Goal: Contribute content: Contribute content

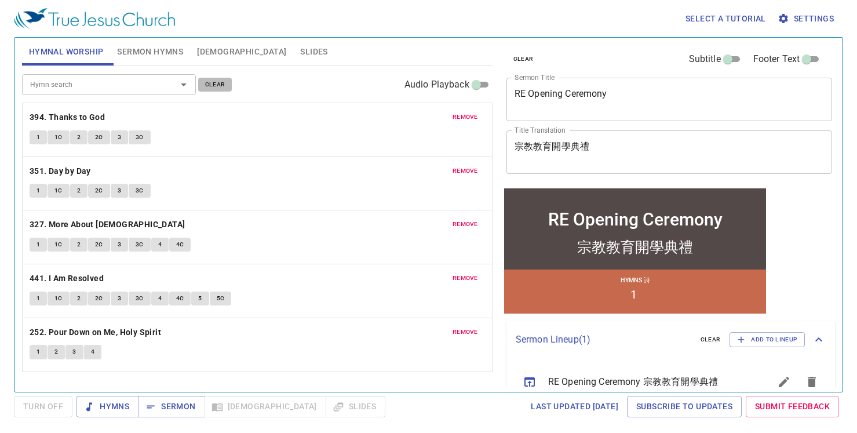
click at [217, 81] on span "clear" at bounding box center [215, 84] width 20 height 10
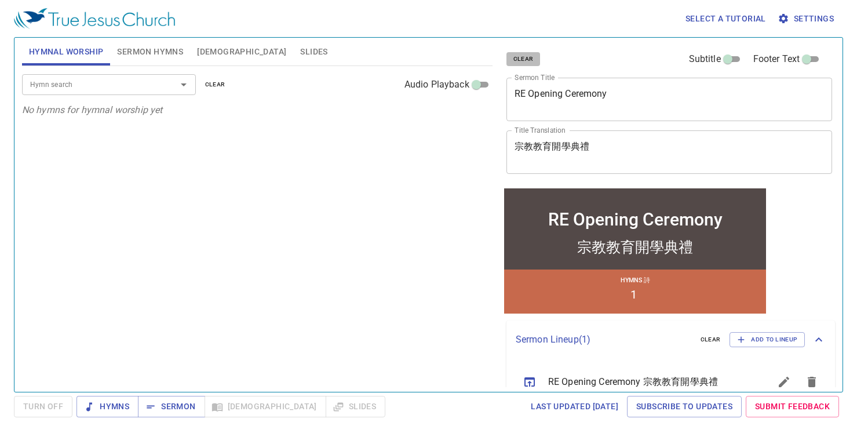
click at [526, 54] on span "clear" at bounding box center [523, 59] width 20 height 10
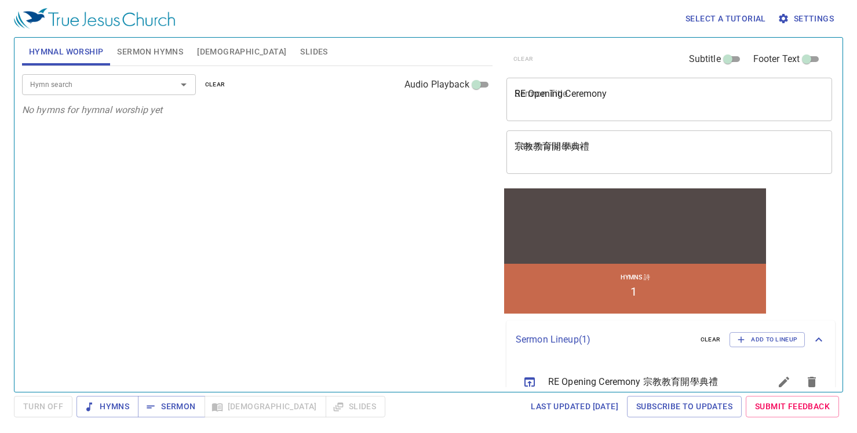
click at [141, 52] on span "Sermon Hymns" at bounding box center [150, 52] width 66 height 14
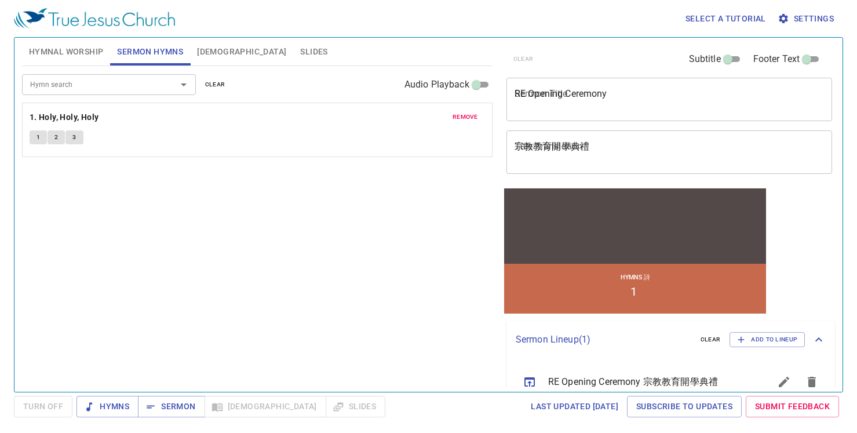
click at [464, 118] on span "remove" at bounding box center [465, 117] width 25 height 10
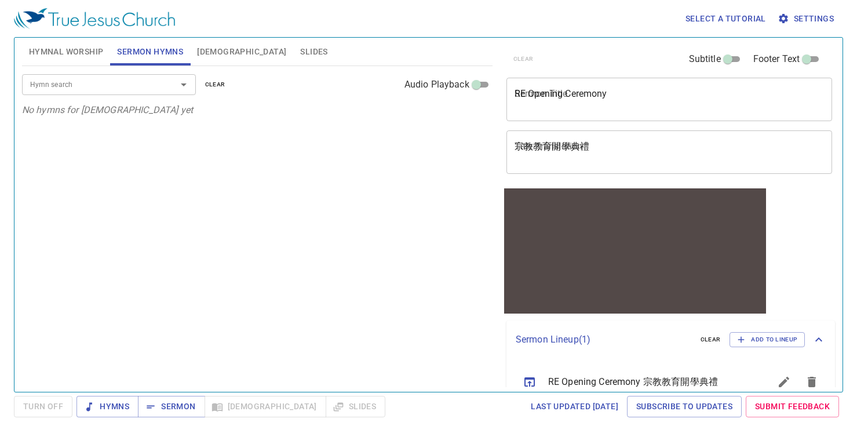
scroll to position [23, 0]
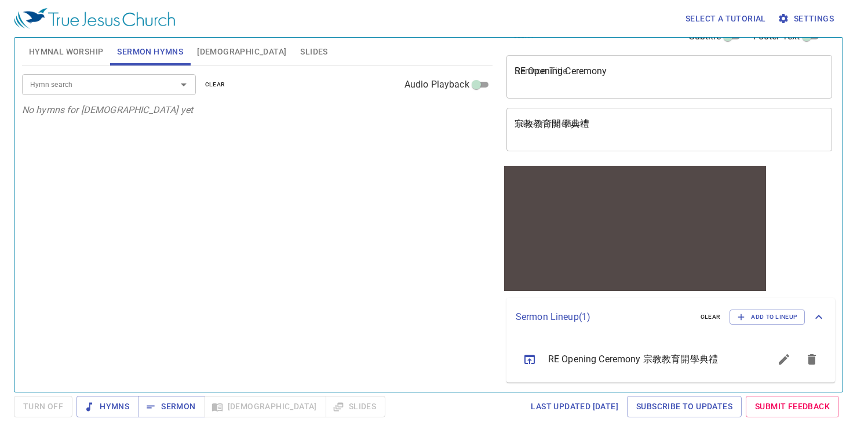
click at [706, 318] on span "clear" at bounding box center [711, 317] width 20 height 10
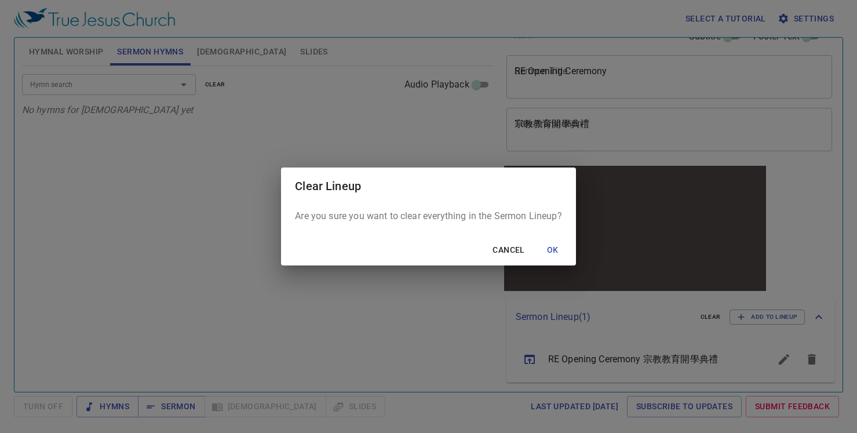
click at [549, 249] on span "OK" at bounding box center [553, 250] width 28 height 14
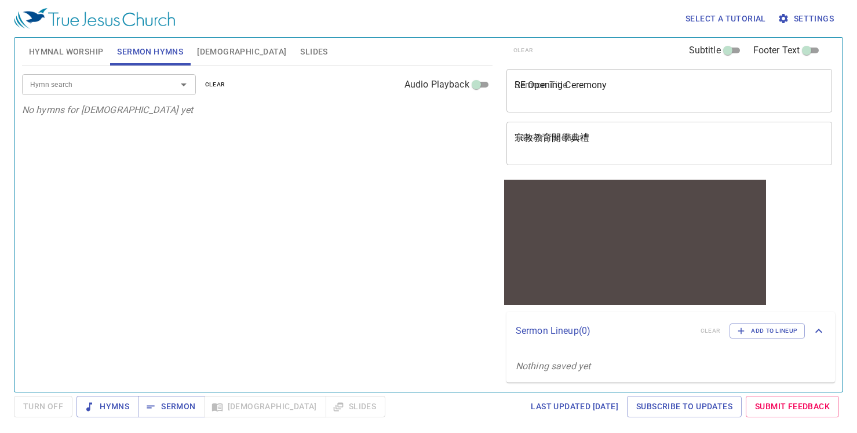
scroll to position [9, 0]
click at [64, 46] on span "Hymnal Worship" at bounding box center [66, 52] width 75 height 14
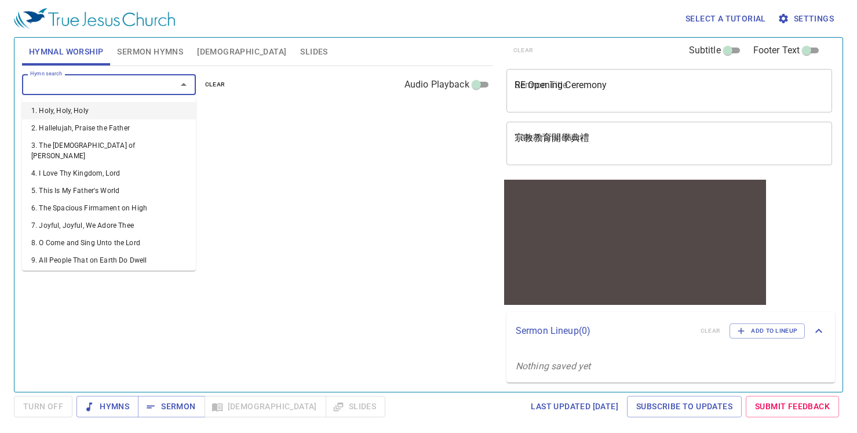
click at [110, 83] on input "Hymn search" at bounding box center [91, 84] width 133 height 13
type input "245"
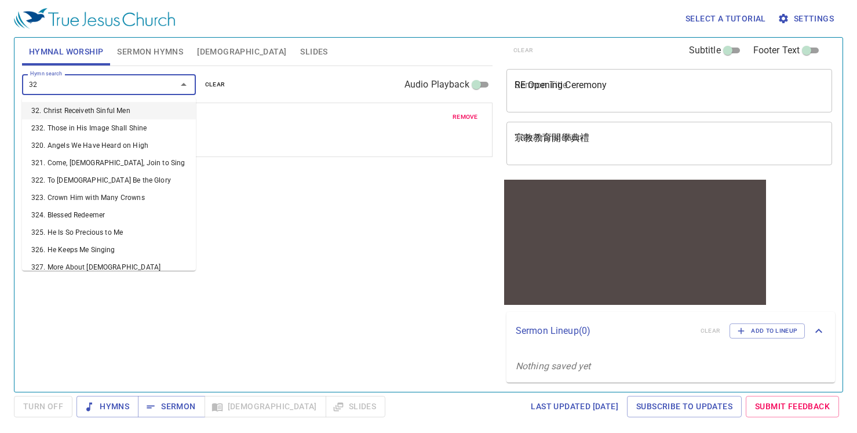
type input "322"
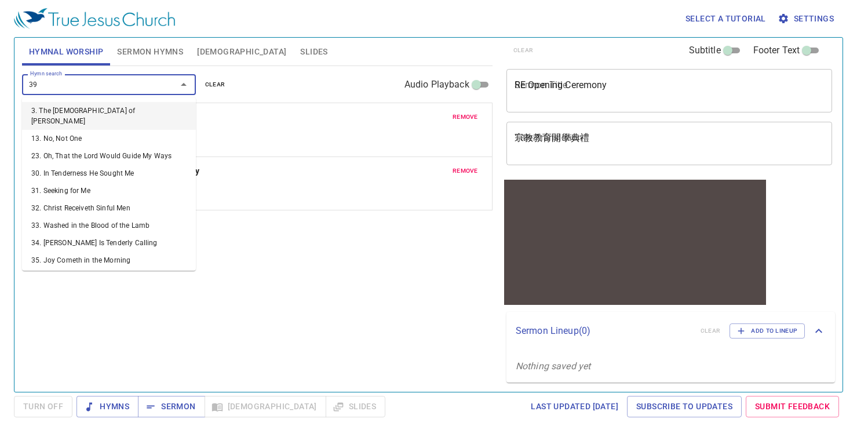
type input "393"
type input "394"
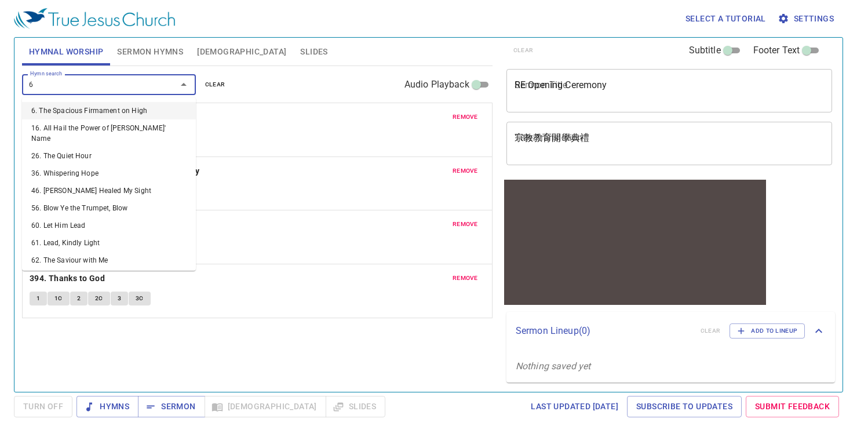
type input "67"
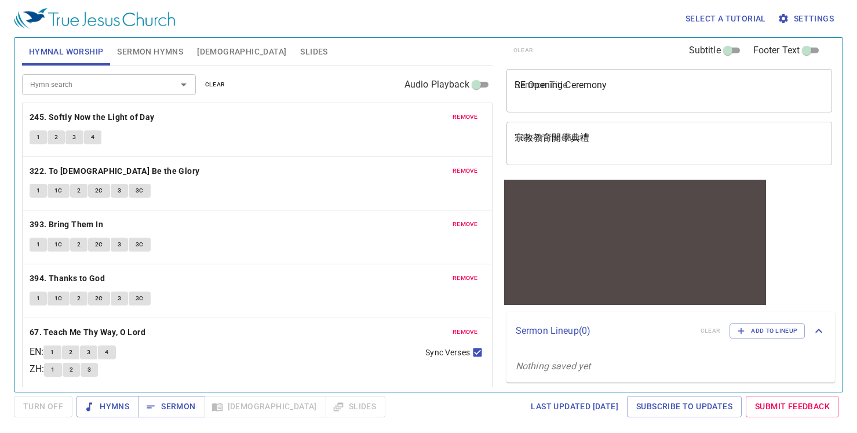
drag, startPoint x: 600, startPoint y: 312, endPoint x: 40, endPoint y: 94, distance: 601.4
click at [0, 0] on div "Sermon Lineup ( 0 ) clear Add to Lineup" at bounding box center [0, 0] width 0 height 0
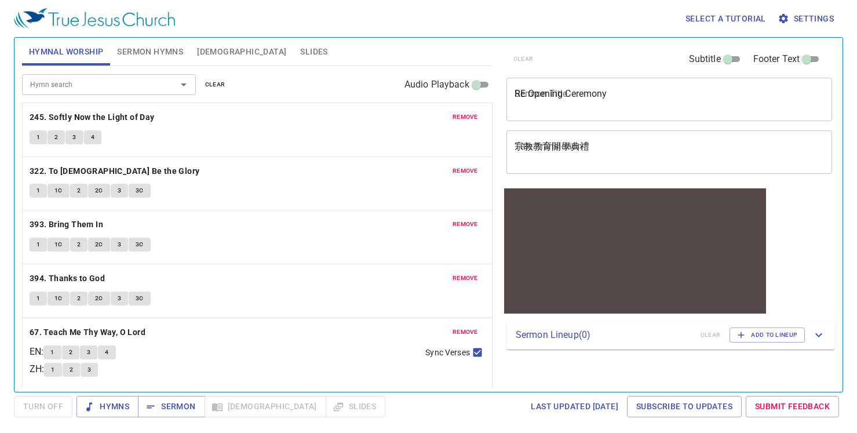
click at [0, 0] on p "Sermon Lineup ( 0 )" at bounding box center [0, 0] width 0 height 0
click at [293, 49] on button "Slides" at bounding box center [313, 52] width 41 height 28
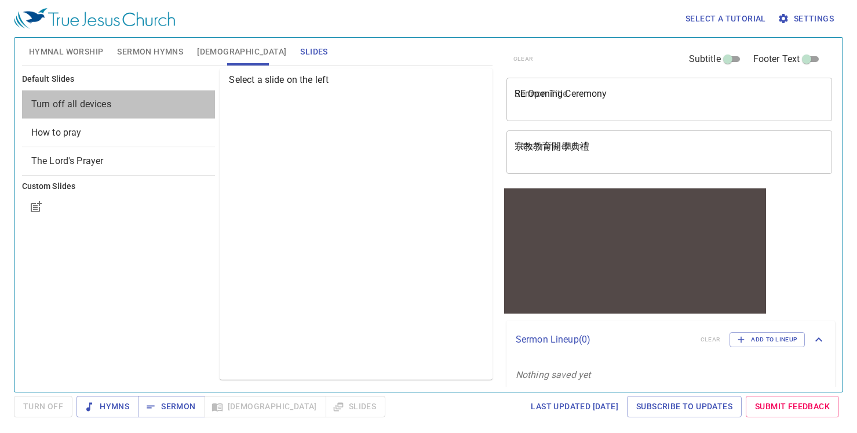
click at [95, 111] on div "Turn off all devices" at bounding box center [119, 104] width 194 height 28
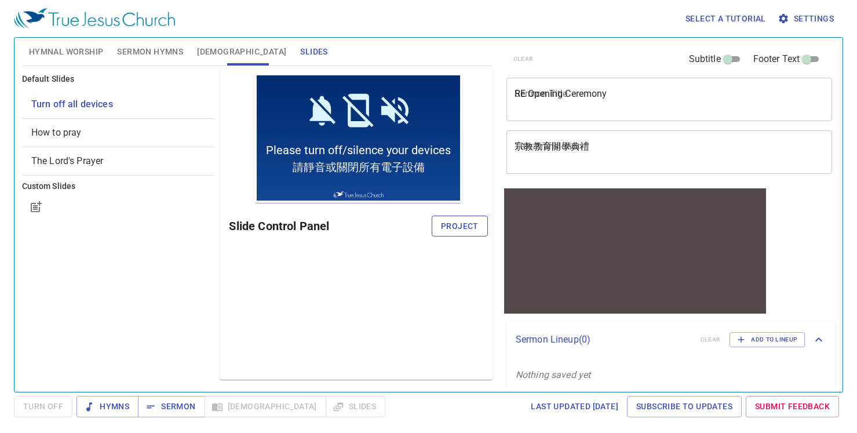
click at [454, 233] on button "Project" at bounding box center [460, 226] width 56 height 21
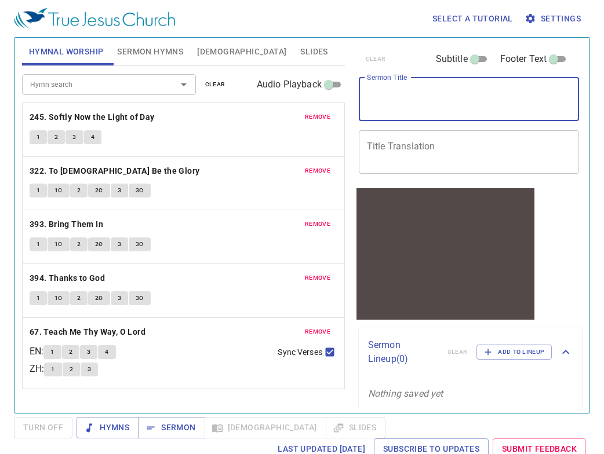
click at [410, 93] on textarea "Sermon Title" at bounding box center [469, 99] width 205 height 22
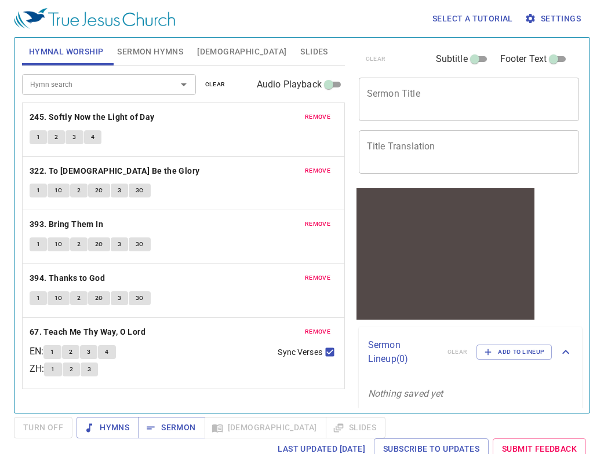
click at [417, 111] on div "x Sermon Title" at bounding box center [469, 99] width 221 height 43
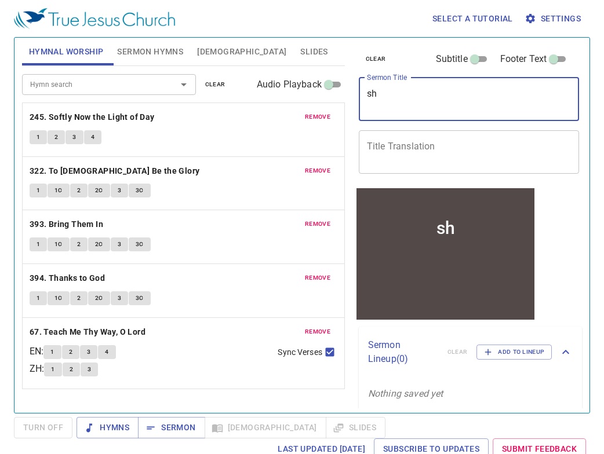
type textarea "s"
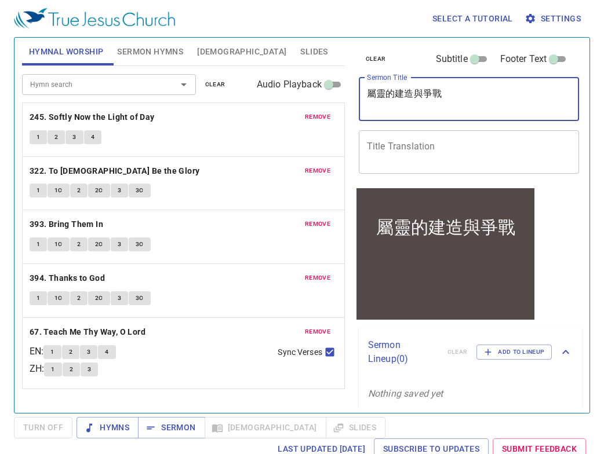
type textarea "屬靈的建造與爭戰"
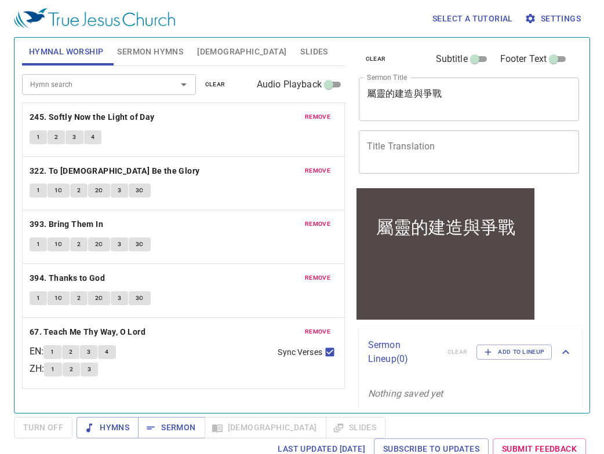
click at [408, 165] on div "x Title Translation" at bounding box center [469, 151] width 221 height 43
paste textarea "屬靈的建造與爭戰"
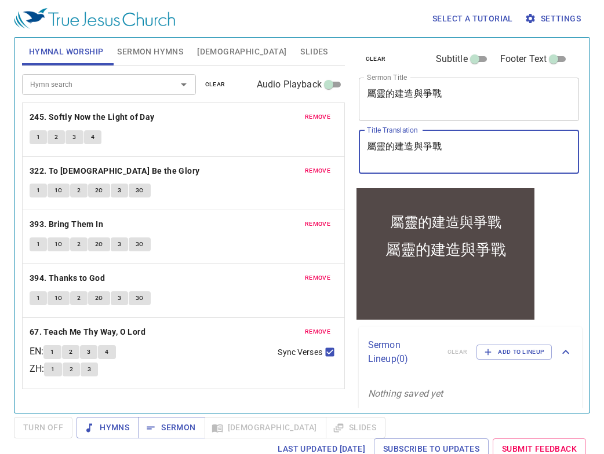
type textarea "屬靈的建造與爭戰"
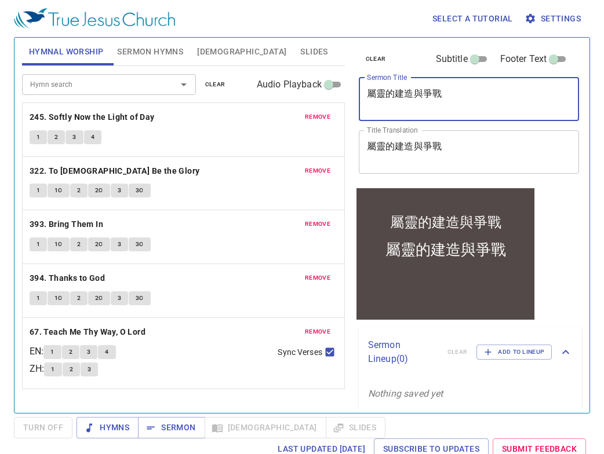
click at [426, 90] on textarea "屬靈的建造與爭戰" at bounding box center [469, 99] width 205 height 22
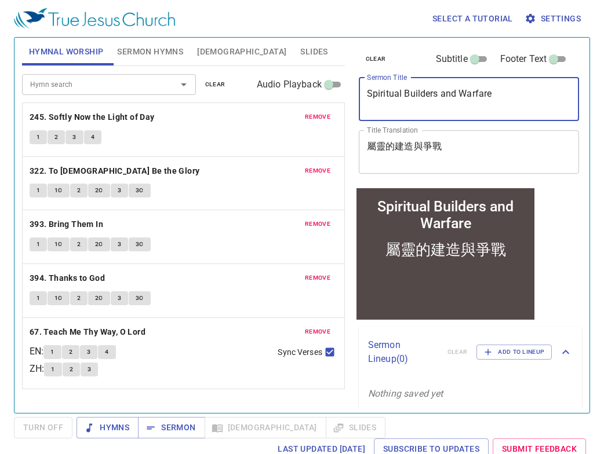
type textarea "Spiritual Builders and Warfare"
click at [437, 90] on textarea "Spiritual Builders and Warfare" at bounding box center [469, 99] width 205 height 22
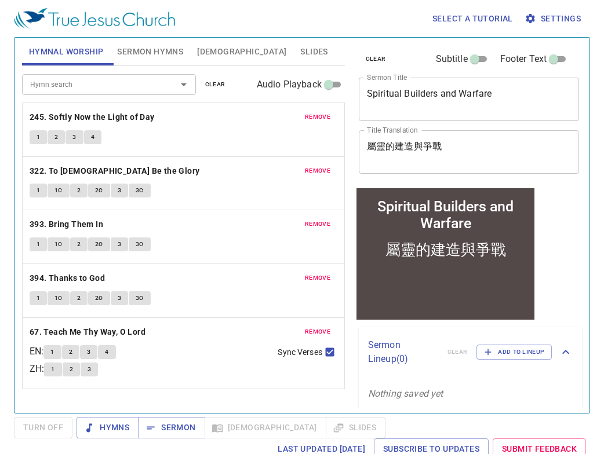
click at [132, 48] on span "Sermon Hymns" at bounding box center [150, 52] width 66 height 14
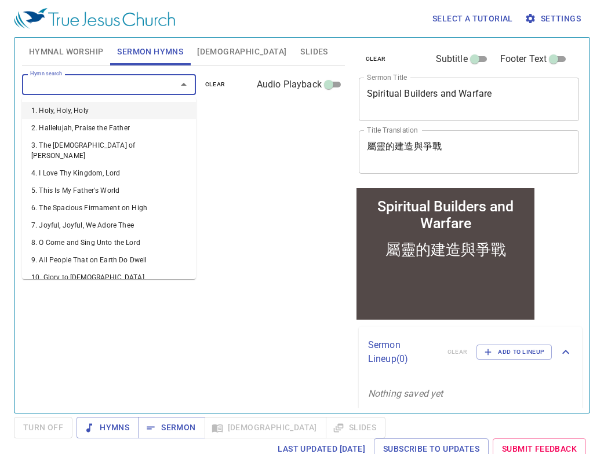
click at [118, 82] on input "Hymn search" at bounding box center [91, 84] width 133 height 13
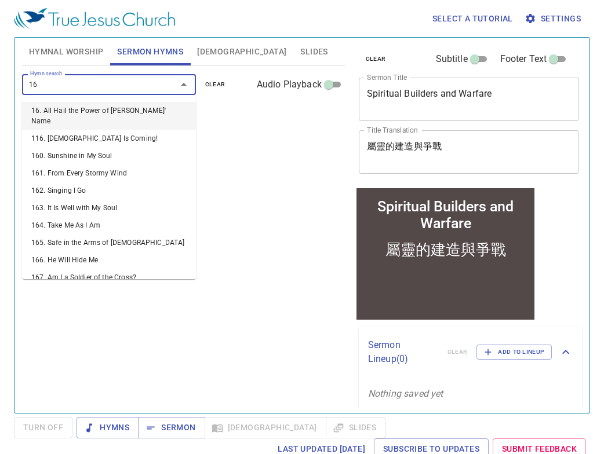
type input "168"
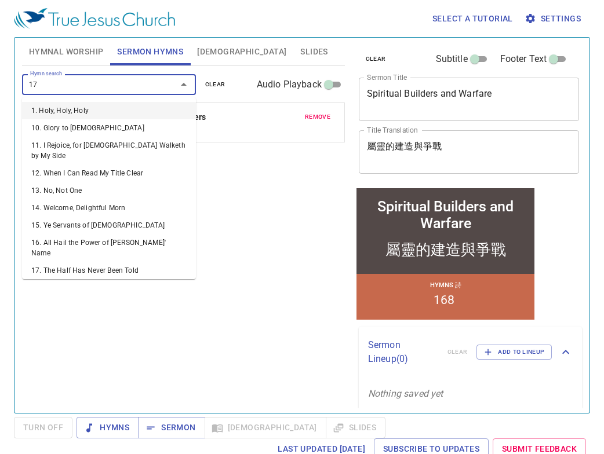
type input "172"
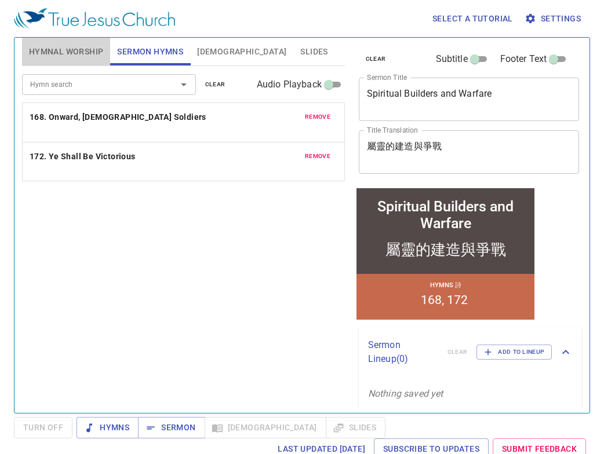
click at [73, 54] on span "Hymnal Worship" at bounding box center [66, 52] width 75 height 14
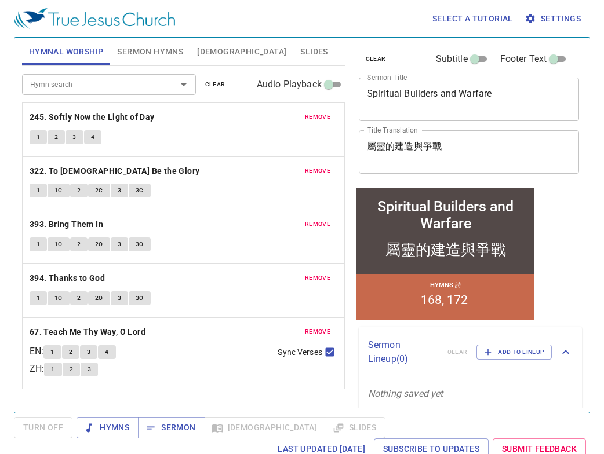
click at [37, 245] on span "1" at bounding box center [38, 244] width 3 height 10
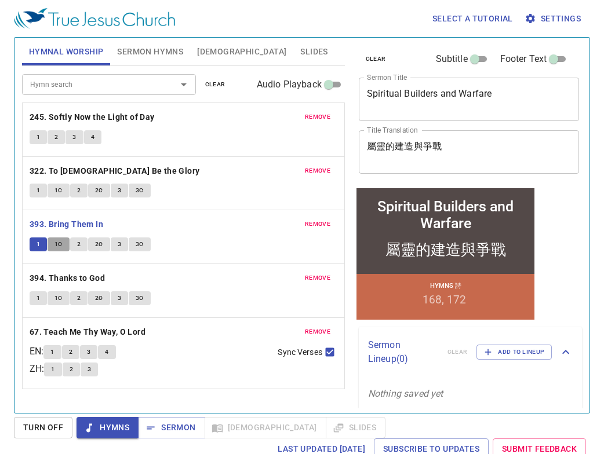
click at [61, 247] on span "1C" at bounding box center [58, 244] width 8 height 10
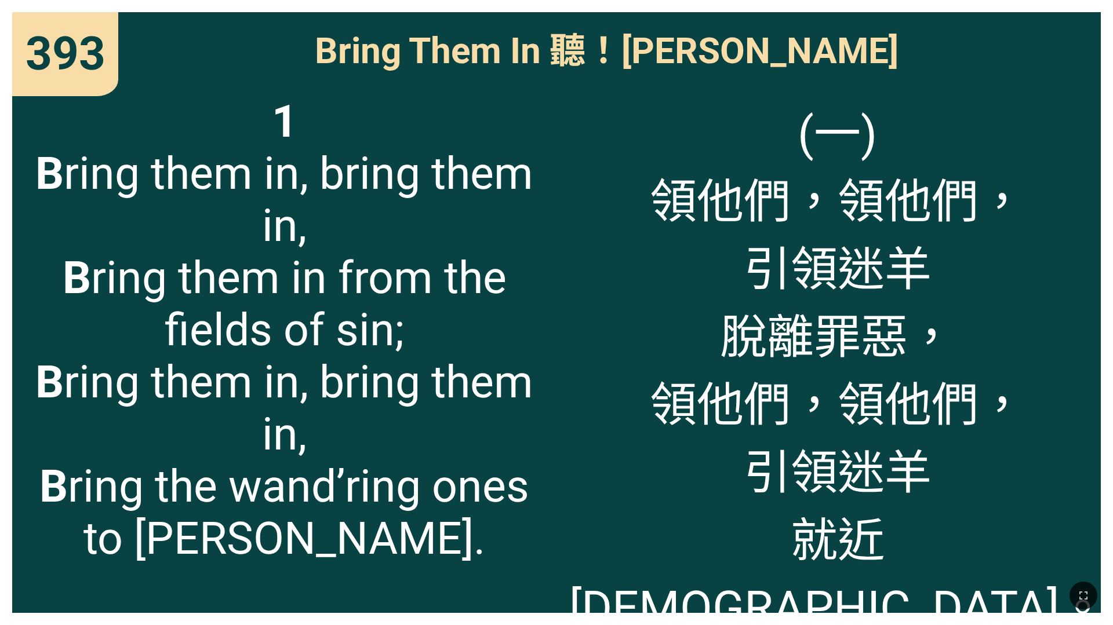
click at [51, 237] on span "1 B ring them in, bring them in, B ring them in from the fields of sin; B ring …" at bounding box center [284, 330] width 519 height 469
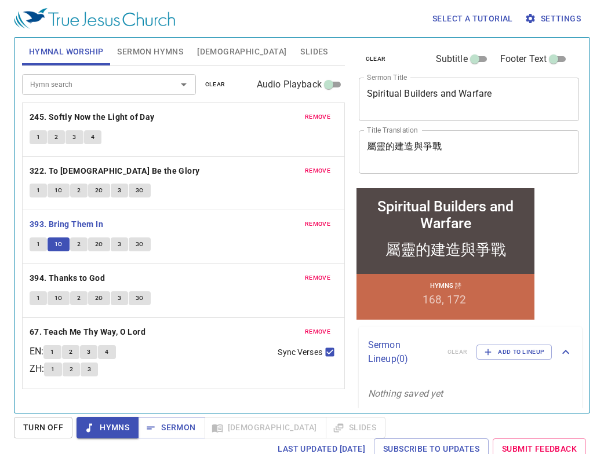
click at [487, 378] on p "Nothing saved yet" at bounding box center [470, 394] width 223 height 32
click at [109, 245] on button "2C" at bounding box center [99, 245] width 22 height 14
click at [37, 293] on span "1" at bounding box center [38, 298] width 3 height 10
click at [45, 271] on b "394. Thanks to God" at bounding box center [67, 278] width 75 height 14
click at [38, 313] on div "remove 394. Thanks to God 1 1C 2 2C 3 3C" at bounding box center [184, 290] width 322 height 53
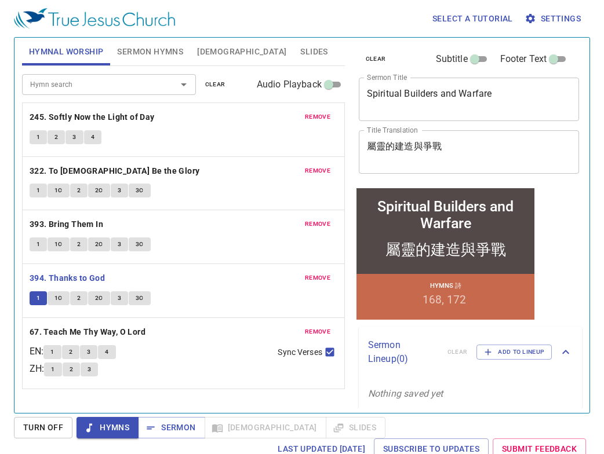
click at [33, 293] on button "1" at bounding box center [38, 298] width 17 height 14
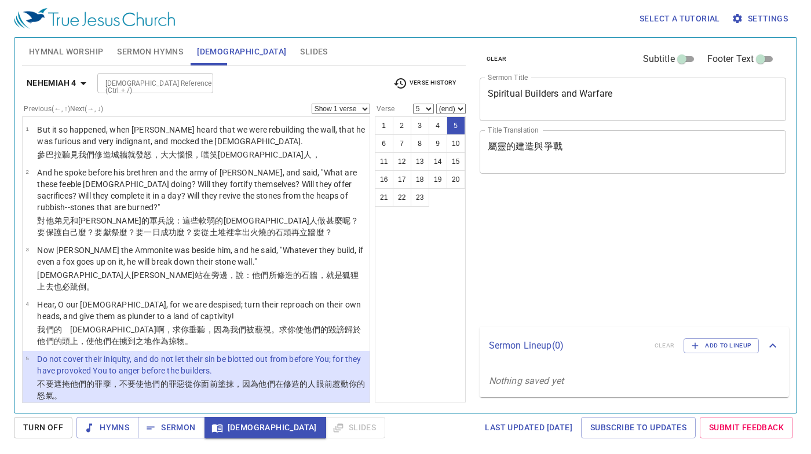
select select "5"
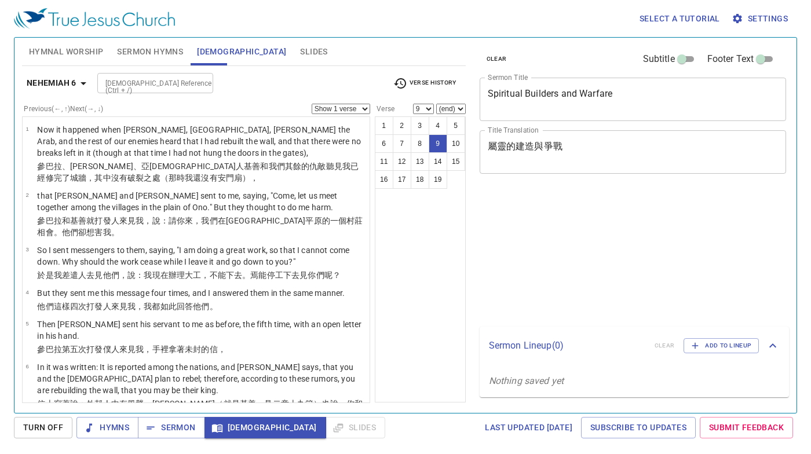
select select "9"
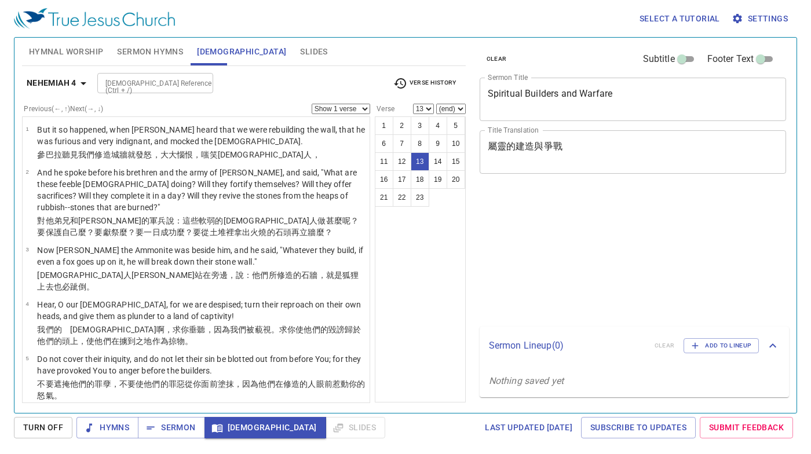
select select "13"
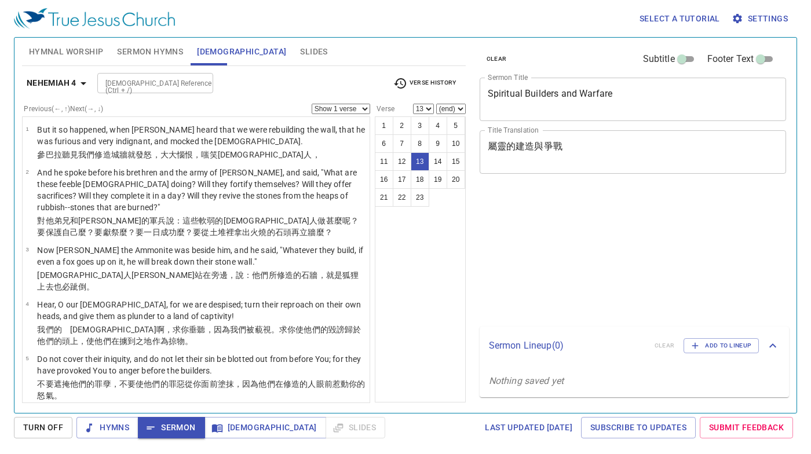
select select "13"
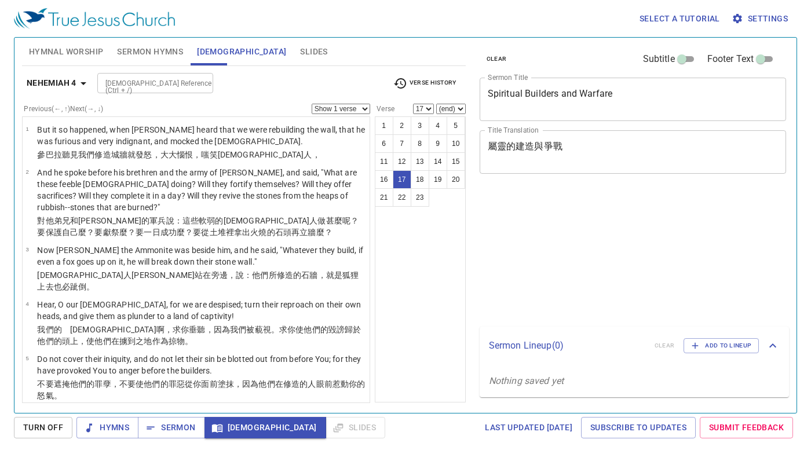
select select "17"
select select "10"
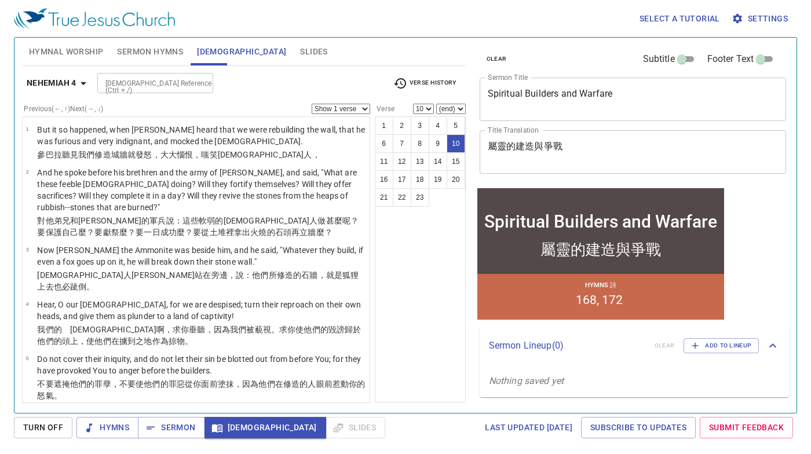
scroll to position [334, 0]
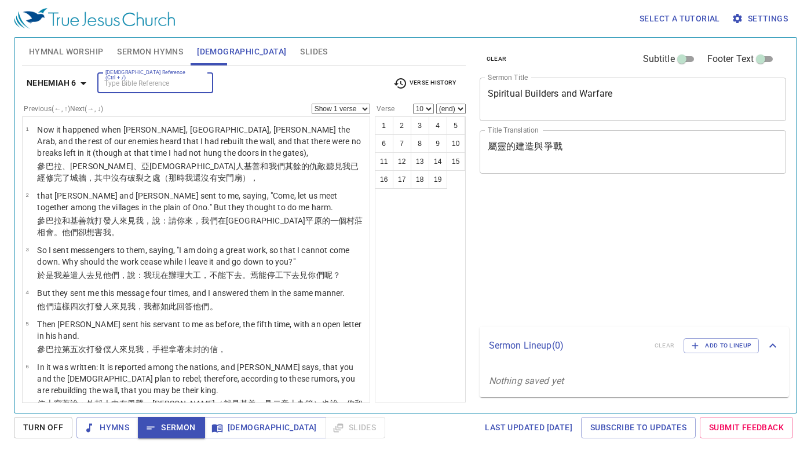
select select "10"
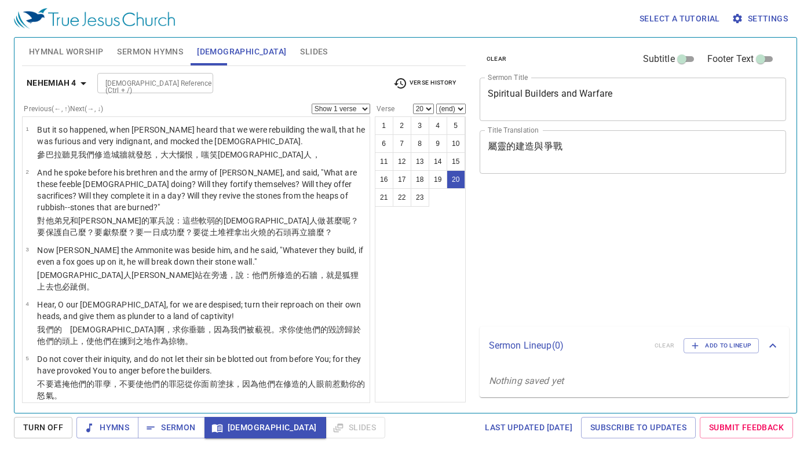
select select "20"
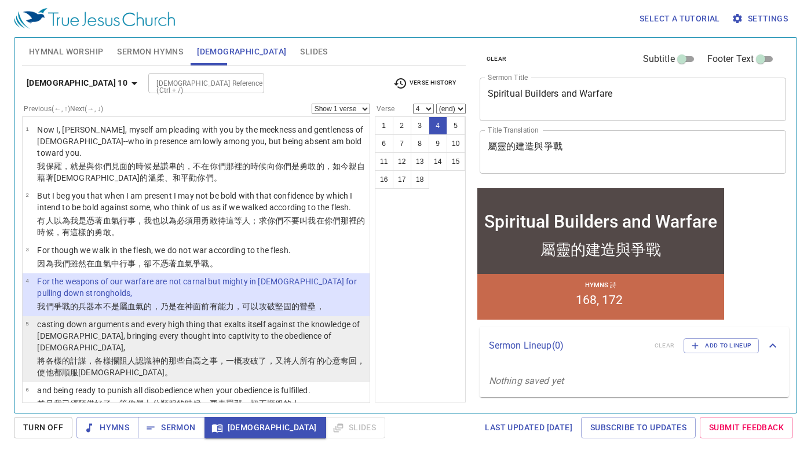
click at [200, 355] on p "將各樣的計謀 ，各樣 攔阻 人認識 神 的那些自高之事 ，一概攻破 了，又 將人所有的 心意 奪回 ，使 他都順服 基督 。" at bounding box center [201, 366] width 329 height 23
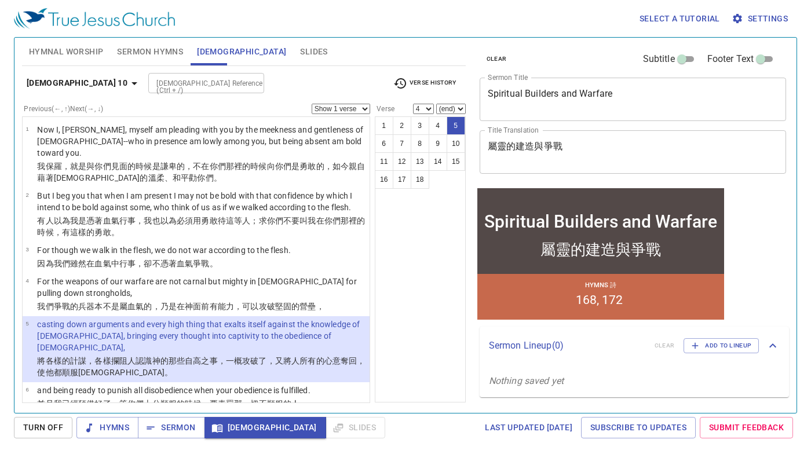
select select "5"
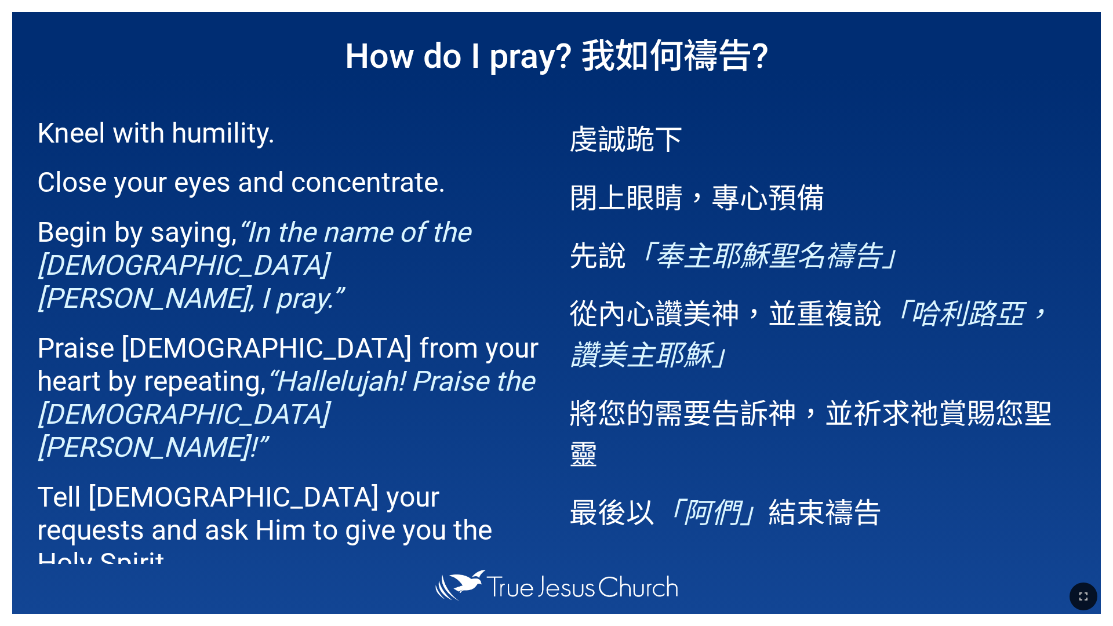
drag, startPoint x: 0, startPoint y: 0, endPoint x: 604, endPoint y: 3, distance: 604.4
click at [604, 3] on div "How do I pray? 我如何[DEMOGRAPHIC_DATA]? Kneel with humility. Close your eyes and …" at bounding box center [556, 313] width 1113 height 626
click at [604, 5] on div "How do I pray? 我如何[DEMOGRAPHIC_DATA]? Kneel with humility. Close your eyes and …" at bounding box center [556, 313] width 1113 height 626
click at [813, 34] on h1 "How do I pray? 我如何禱告?" at bounding box center [556, 52] width 1088 height 81
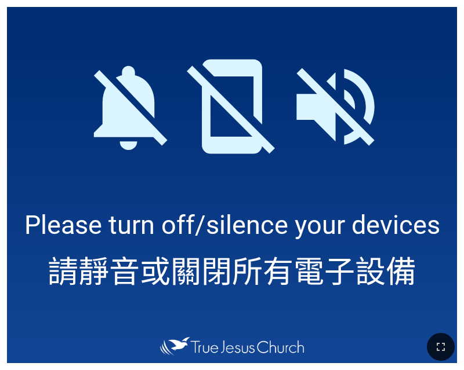
drag, startPoint x: 115, startPoint y: 367, endPoint x: 126, endPoint y: 345, distance: 24.1
click at [115, 366] on div at bounding box center [232, 347] width 464 height 46
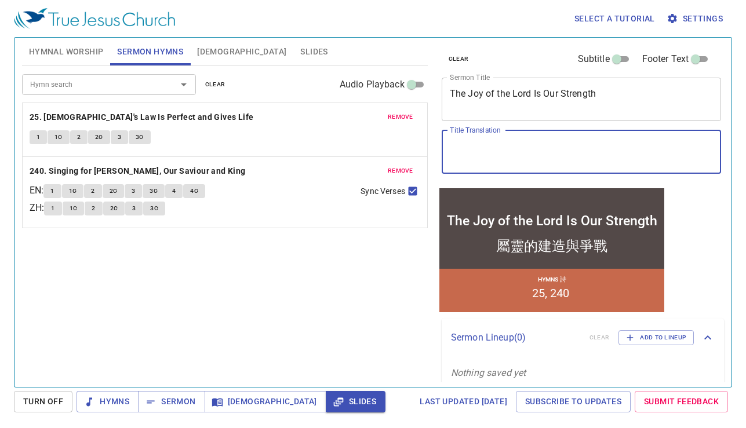
click at [560, 151] on textarea "屬靈的建造與爭戰" at bounding box center [582, 152] width 264 height 22
click at [552, 145] on textarea "屬靈的建造與爭戰" at bounding box center [582, 152] width 264 height 22
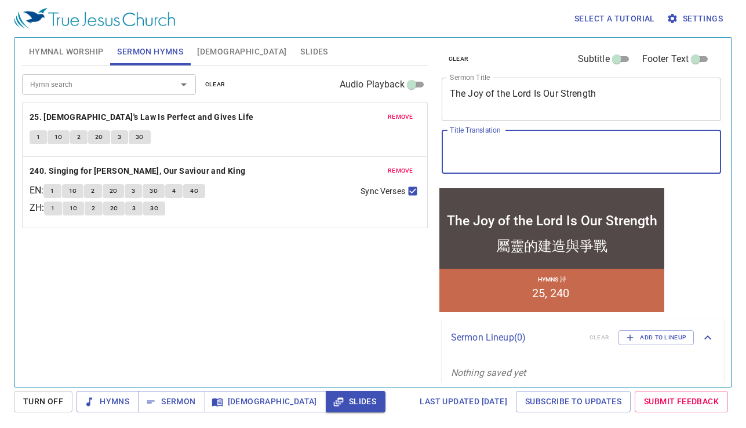
click at [552, 145] on textarea "屬靈的建造與爭戰" at bounding box center [582, 152] width 264 height 22
